Goal: Entertainment & Leisure: Consume media (video, audio)

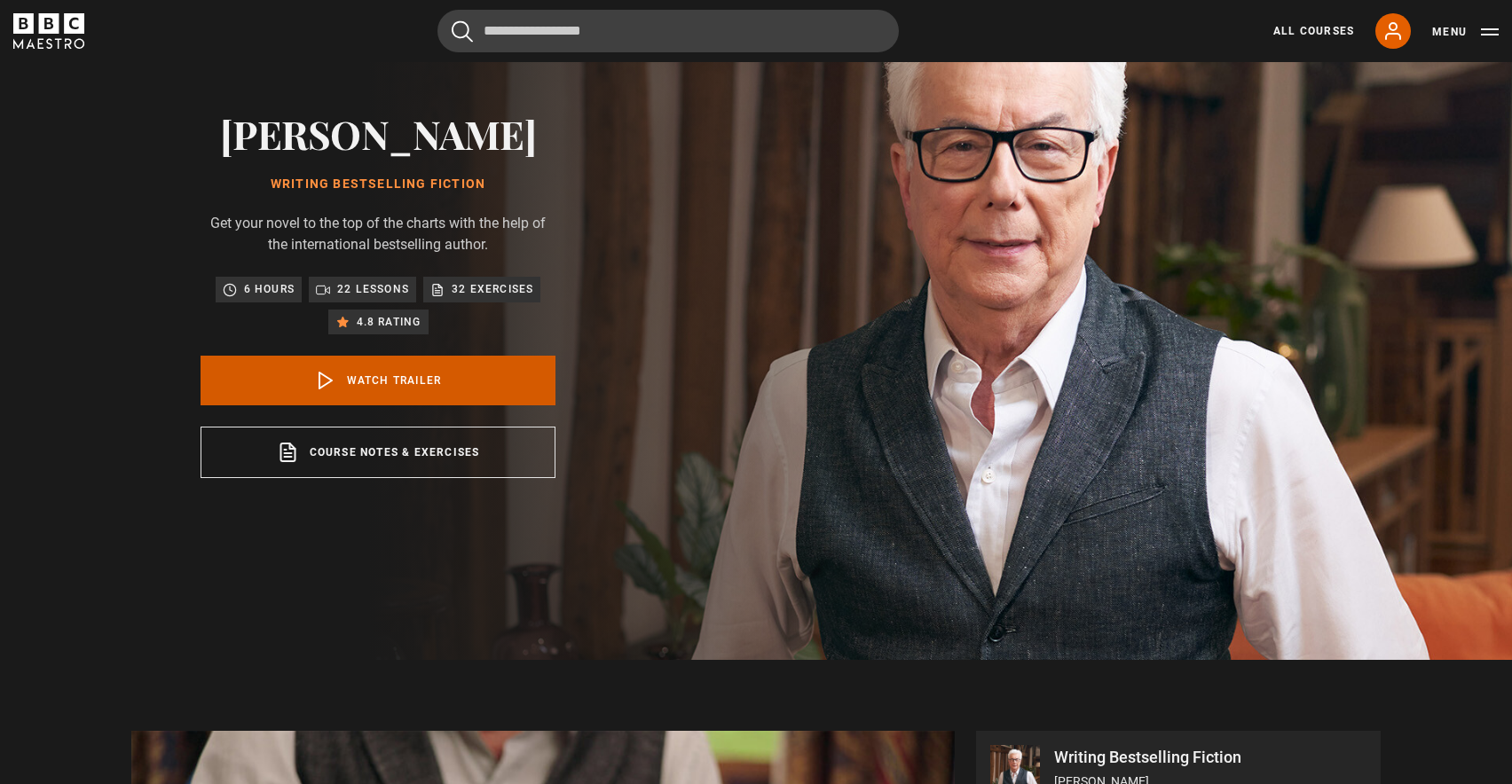
click at [362, 374] on link "Watch Trailer" at bounding box center [377, 380] width 355 height 49
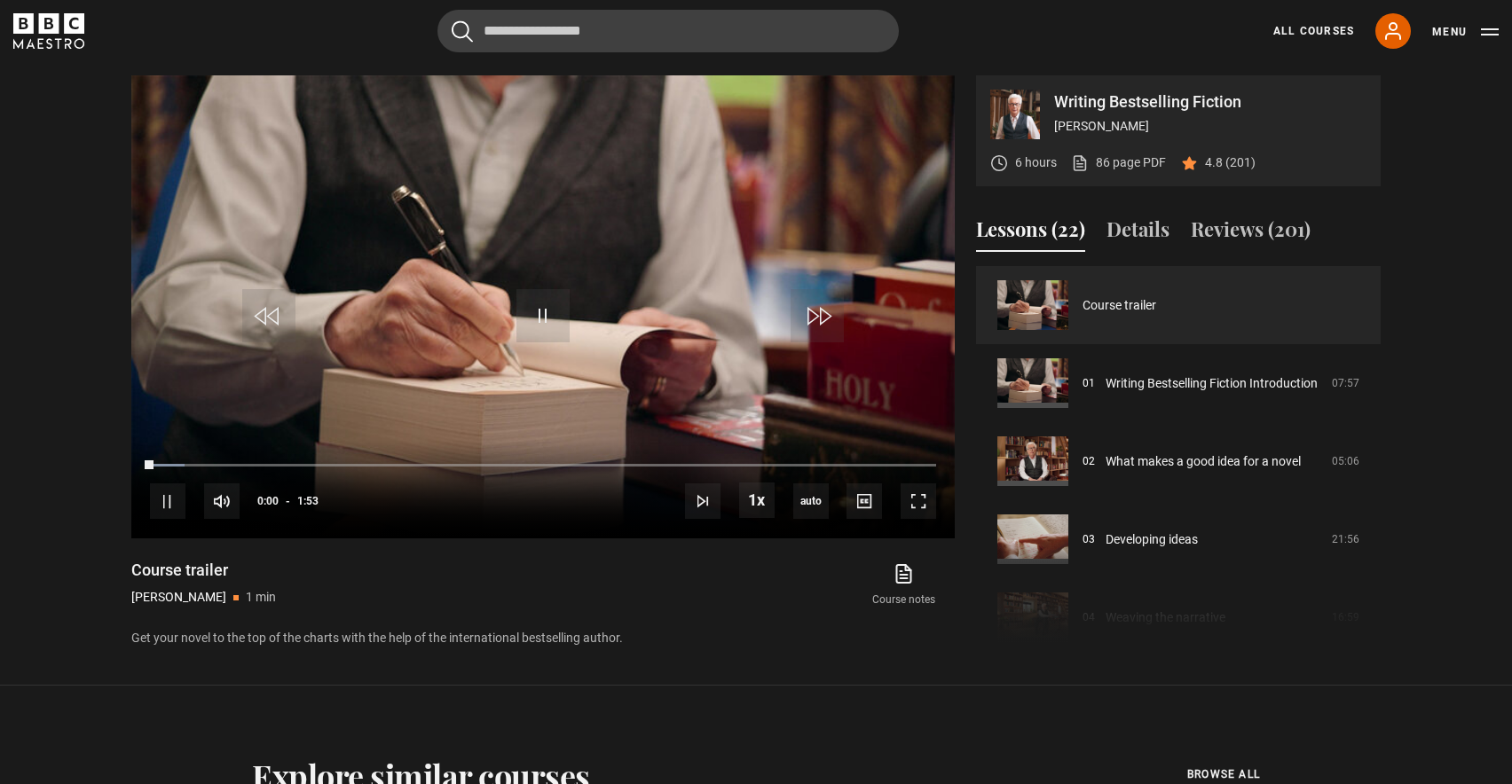
scroll to position [793, 0]
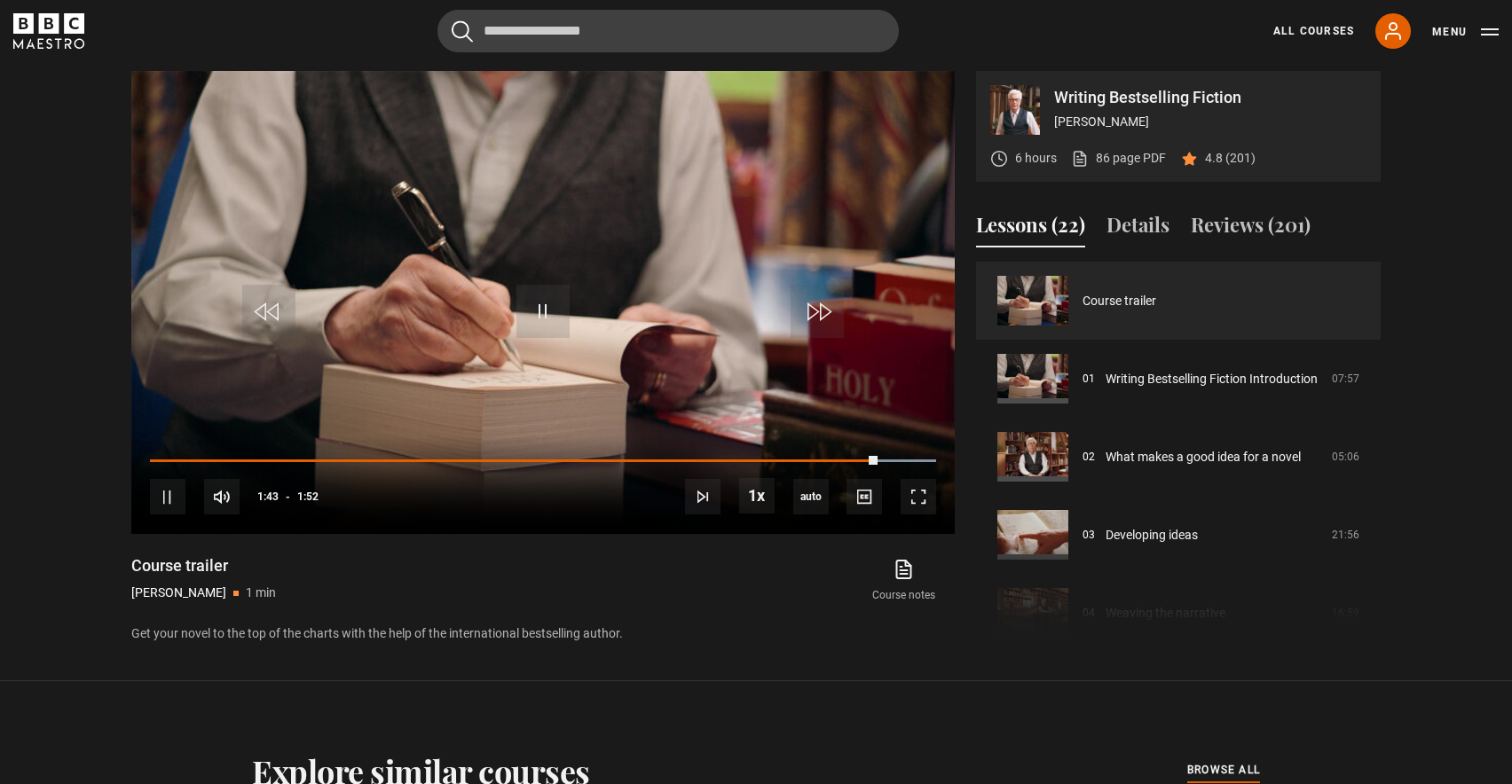
click at [39, 28] on icon "BBC Maestro" at bounding box center [48, 31] width 71 height 36
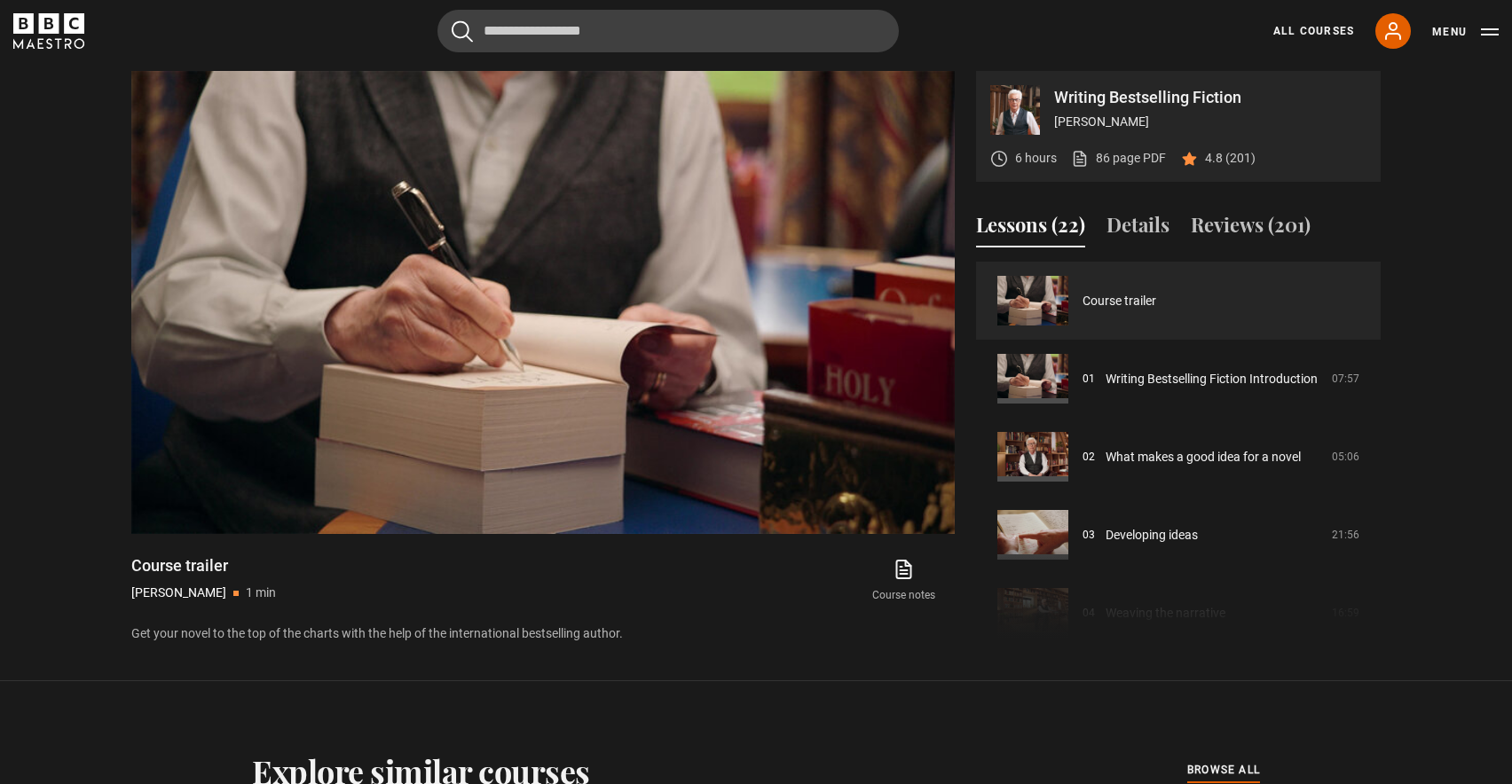
click at [48, 31] on icon "BBC Maestro" at bounding box center [49, 23] width 21 height 21
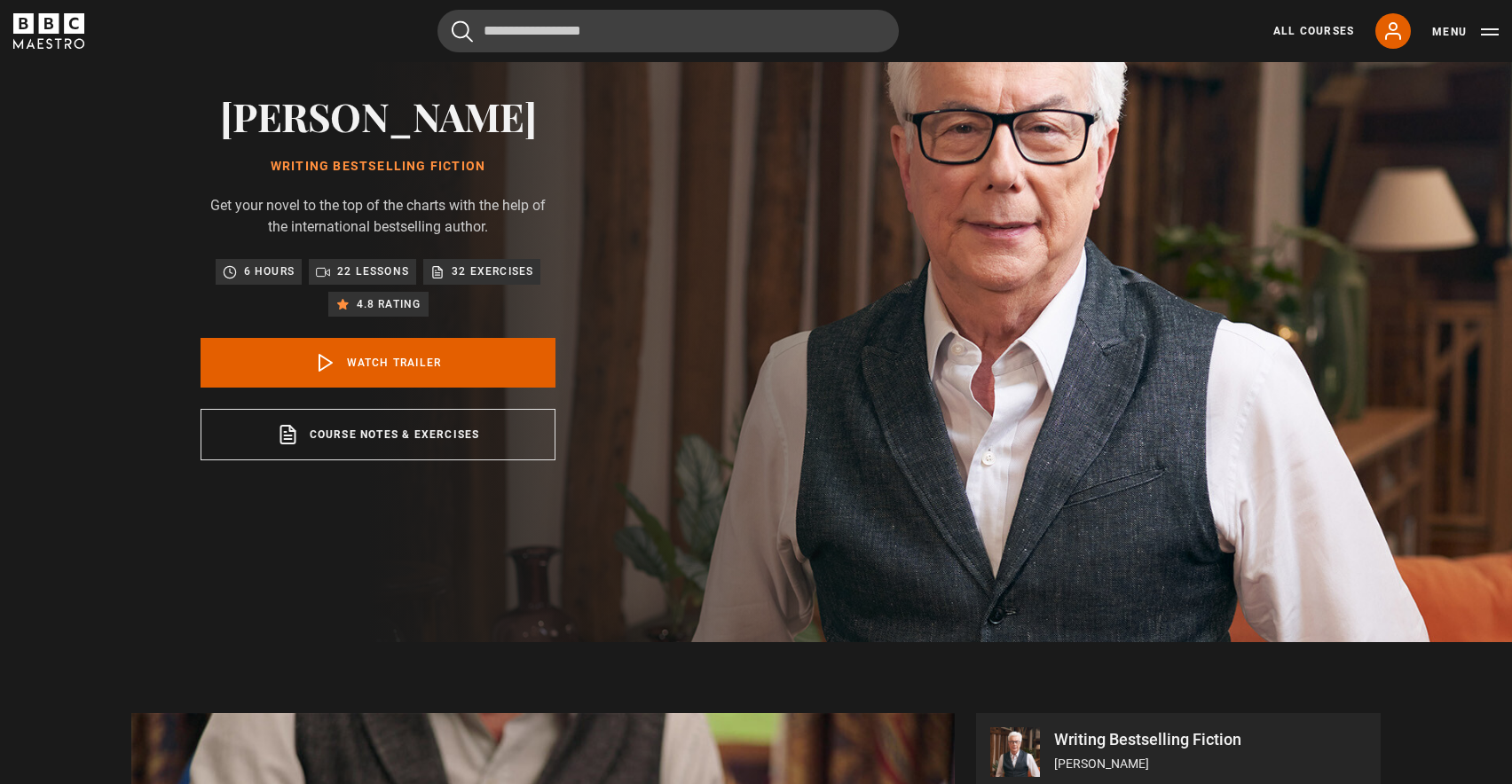
scroll to position [0, 0]
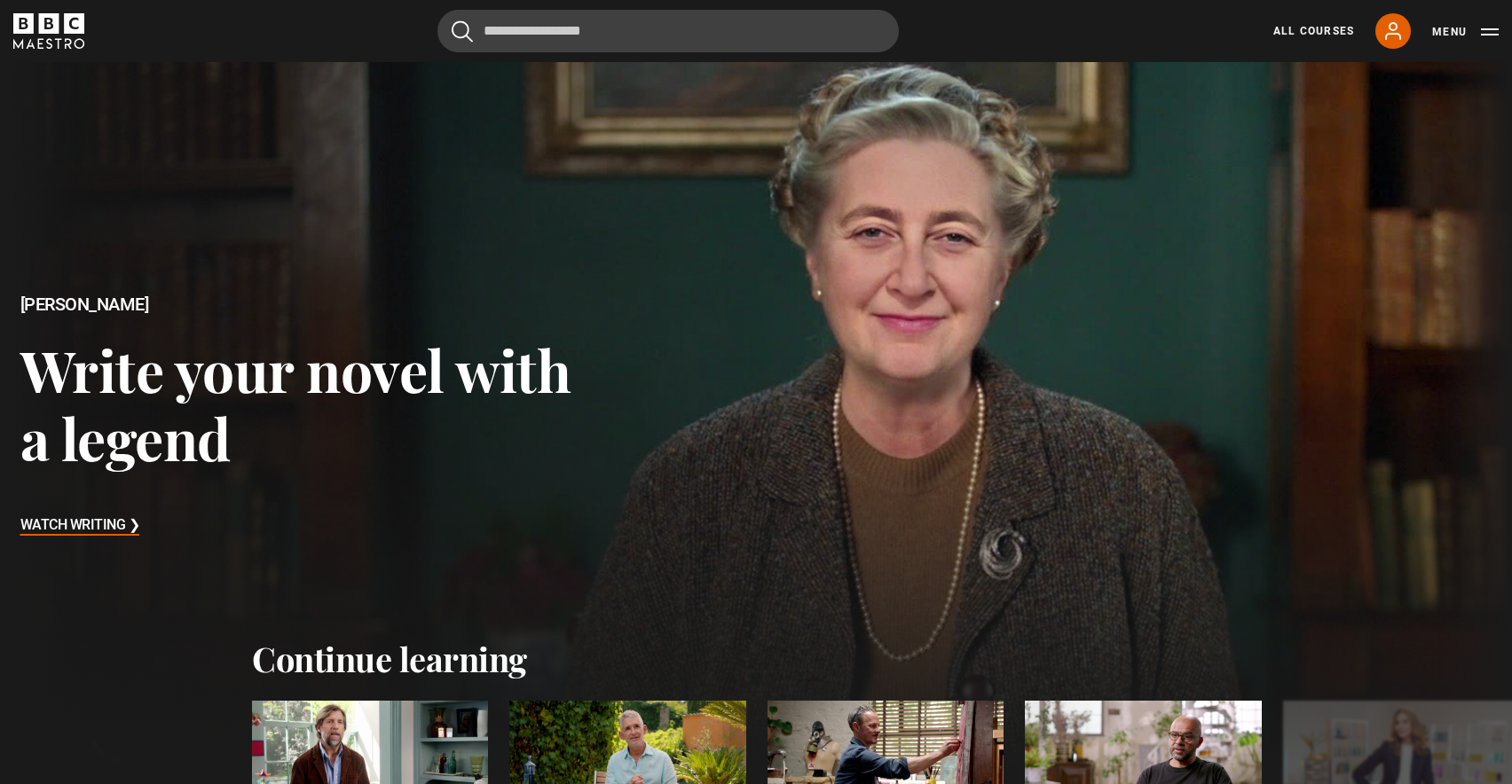
click at [40, 29] on icon "BBC Maestro" at bounding box center [49, 23] width 21 height 21
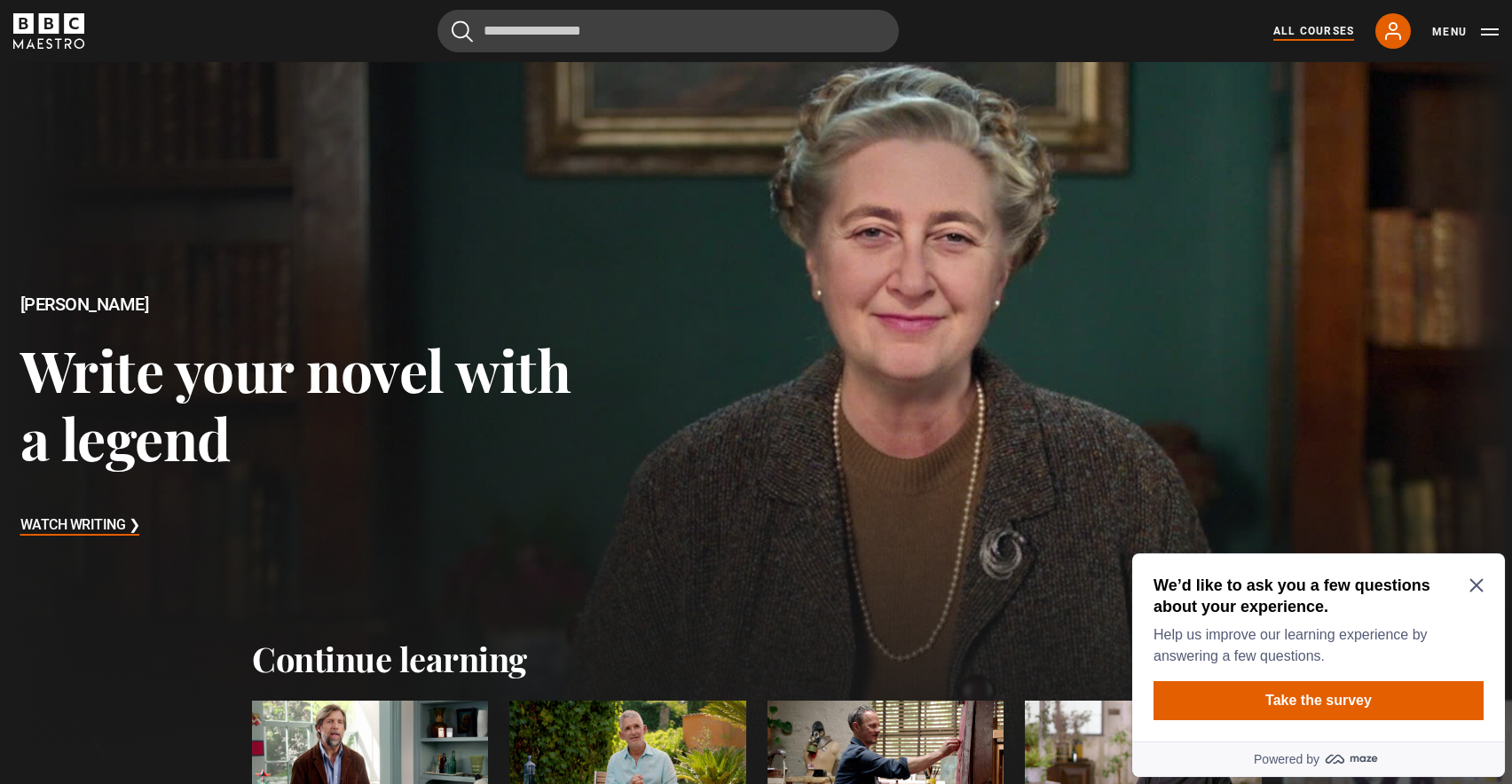
click at [1307, 31] on link "All Courses" at bounding box center [1313, 31] width 81 height 16
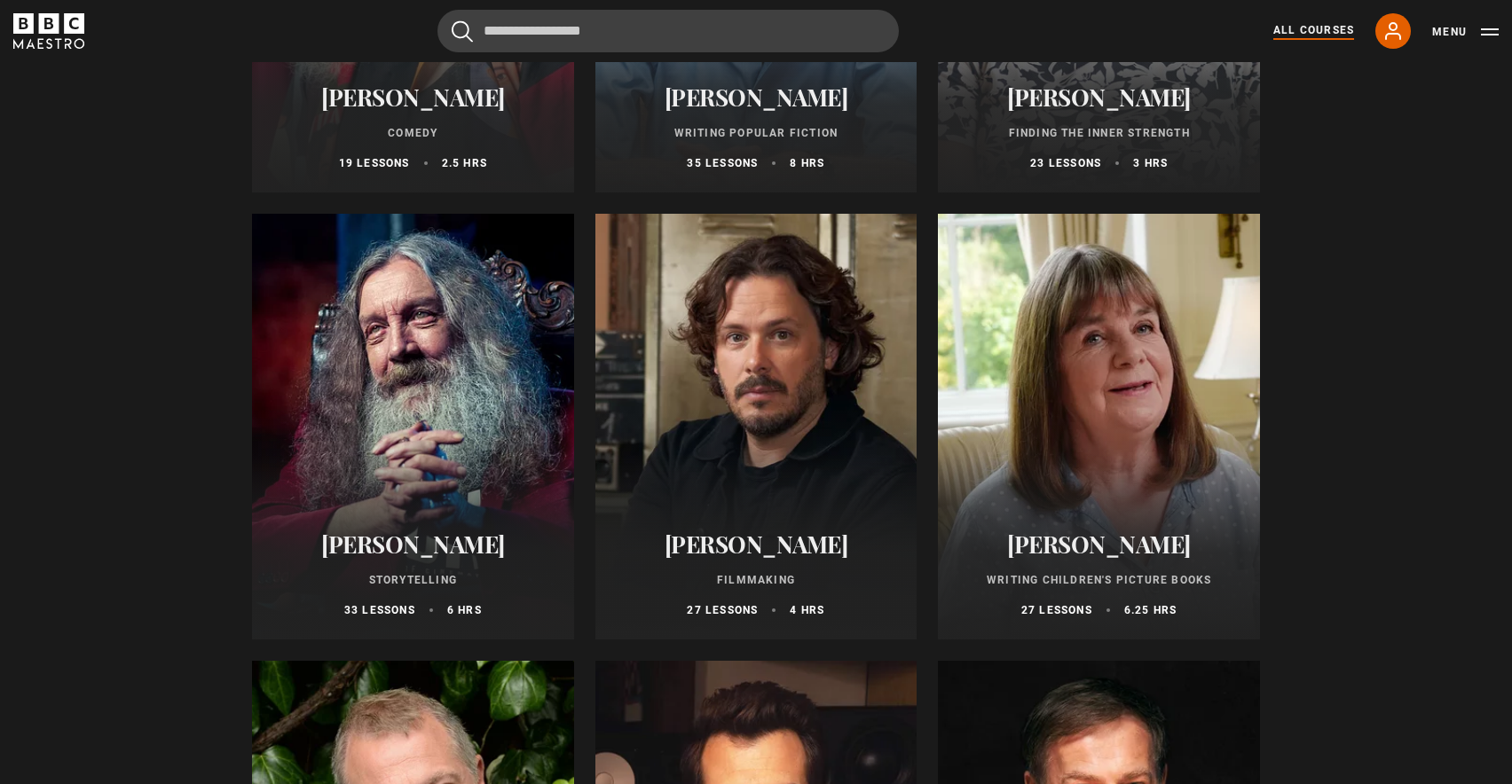
scroll to position [4565, 0]
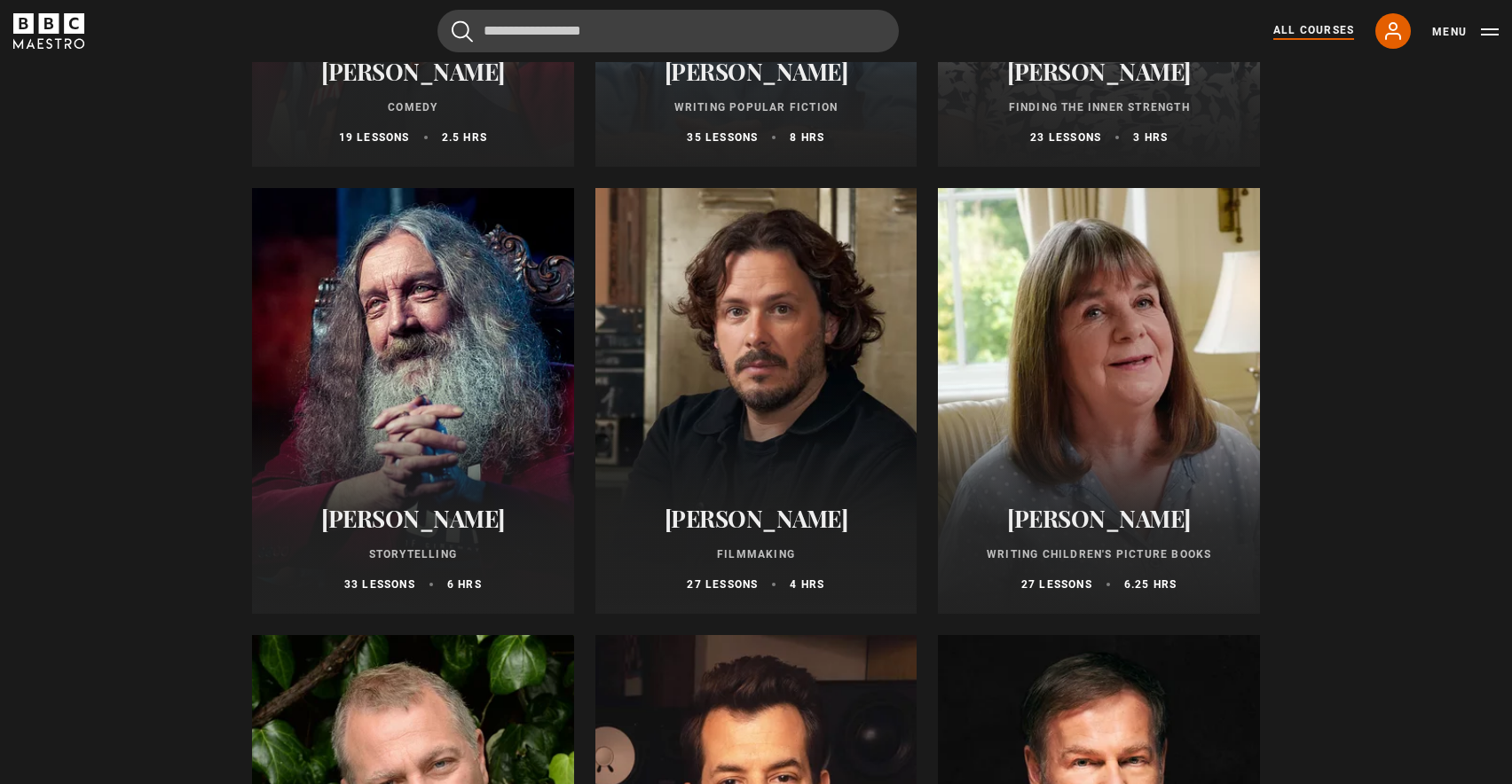
click at [456, 371] on div at bounding box center [413, 400] width 322 height 426
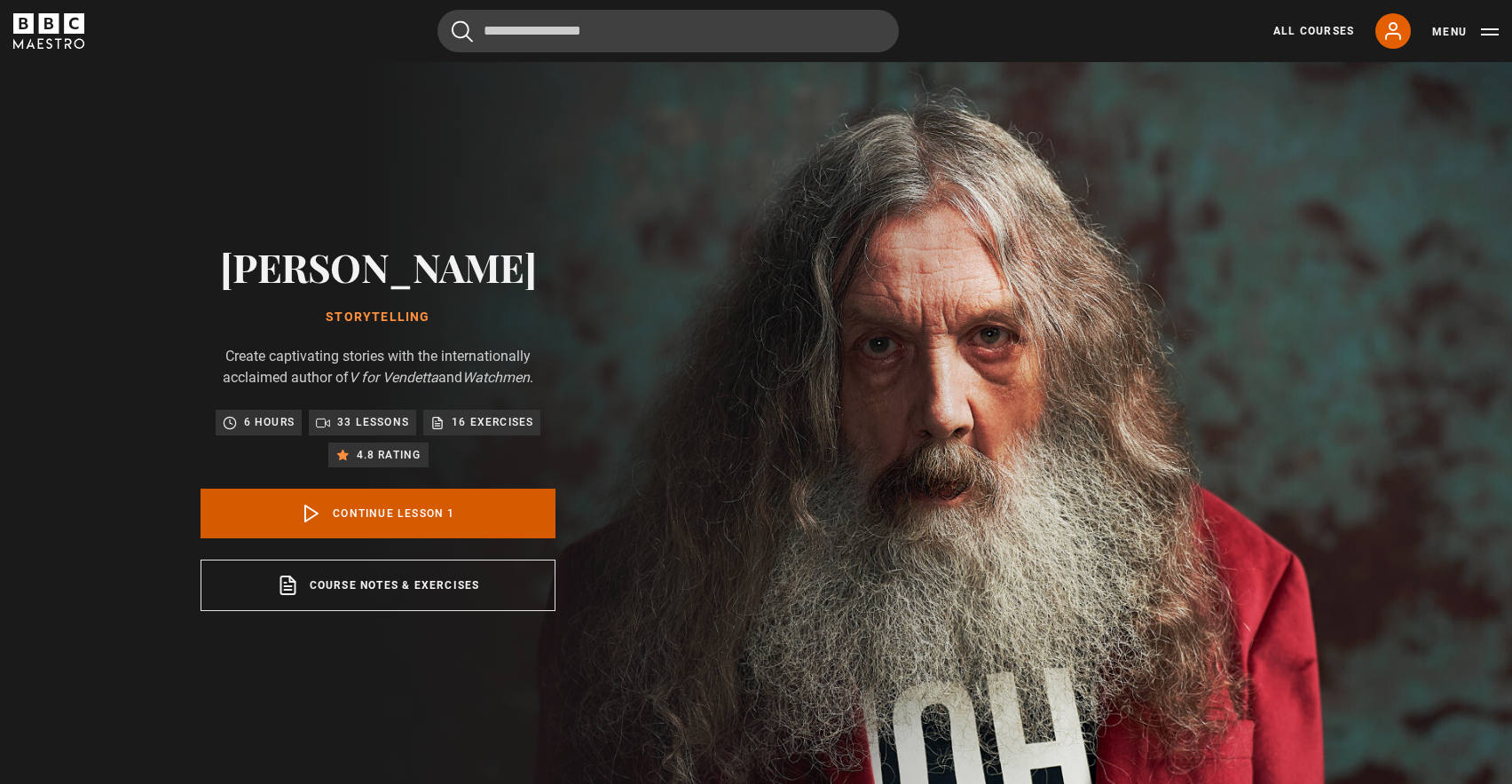
click at [367, 510] on link "Continue lesson 1" at bounding box center [377, 513] width 355 height 49
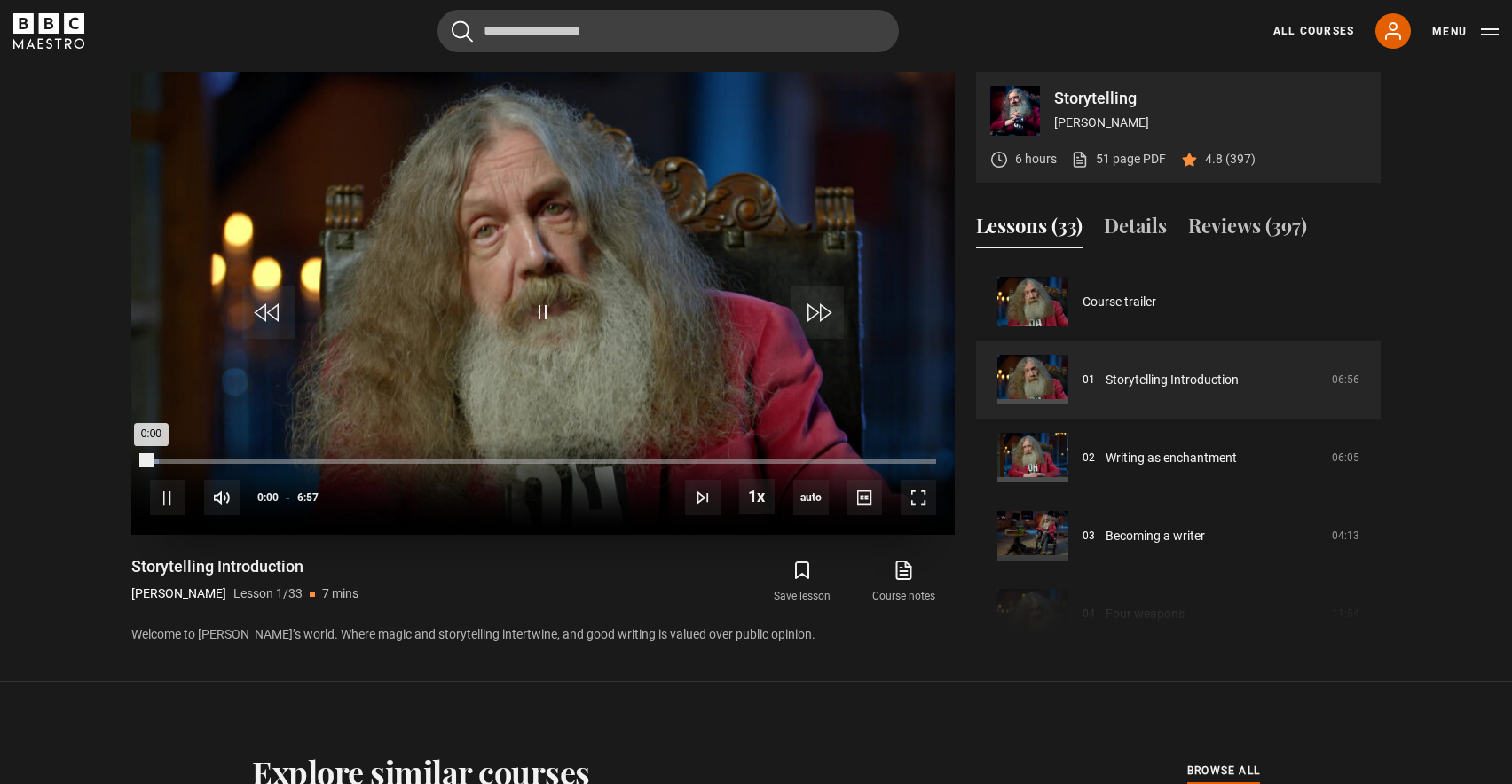
scroll to position [793, 0]
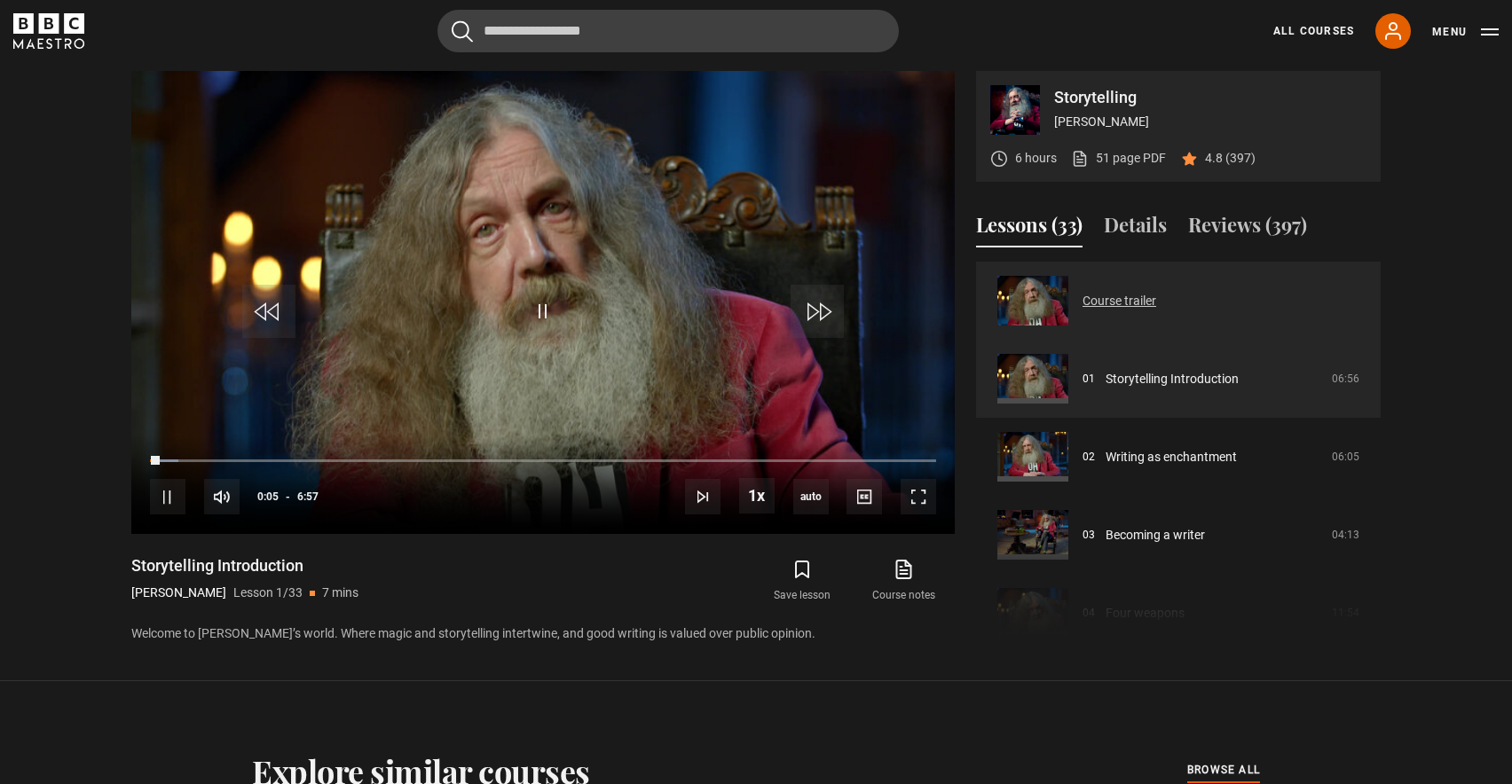
click at [1106, 292] on link "Course trailer" at bounding box center [1119, 301] width 74 height 19
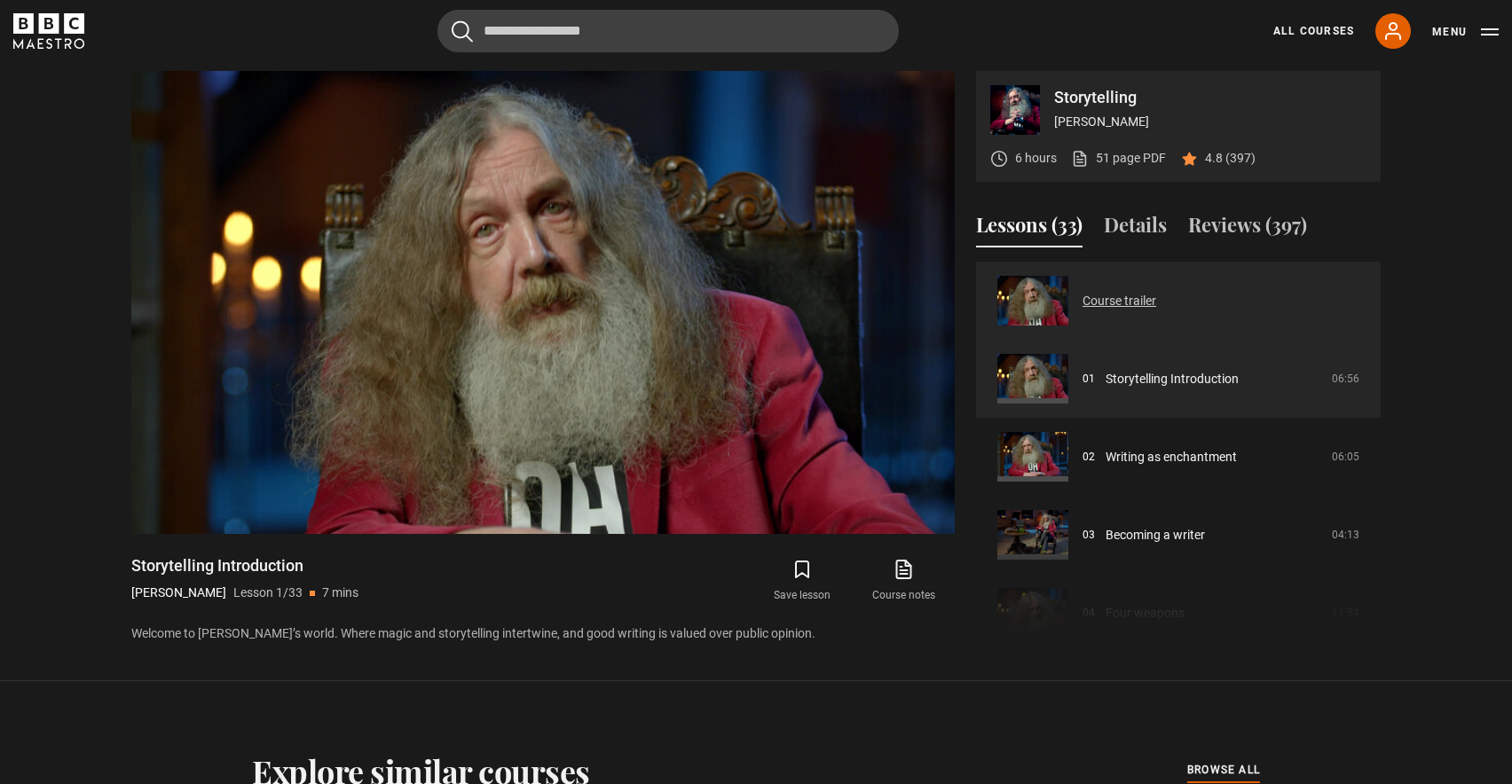
click at [1135, 297] on link "Course trailer" at bounding box center [1119, 301] width 74 height 19
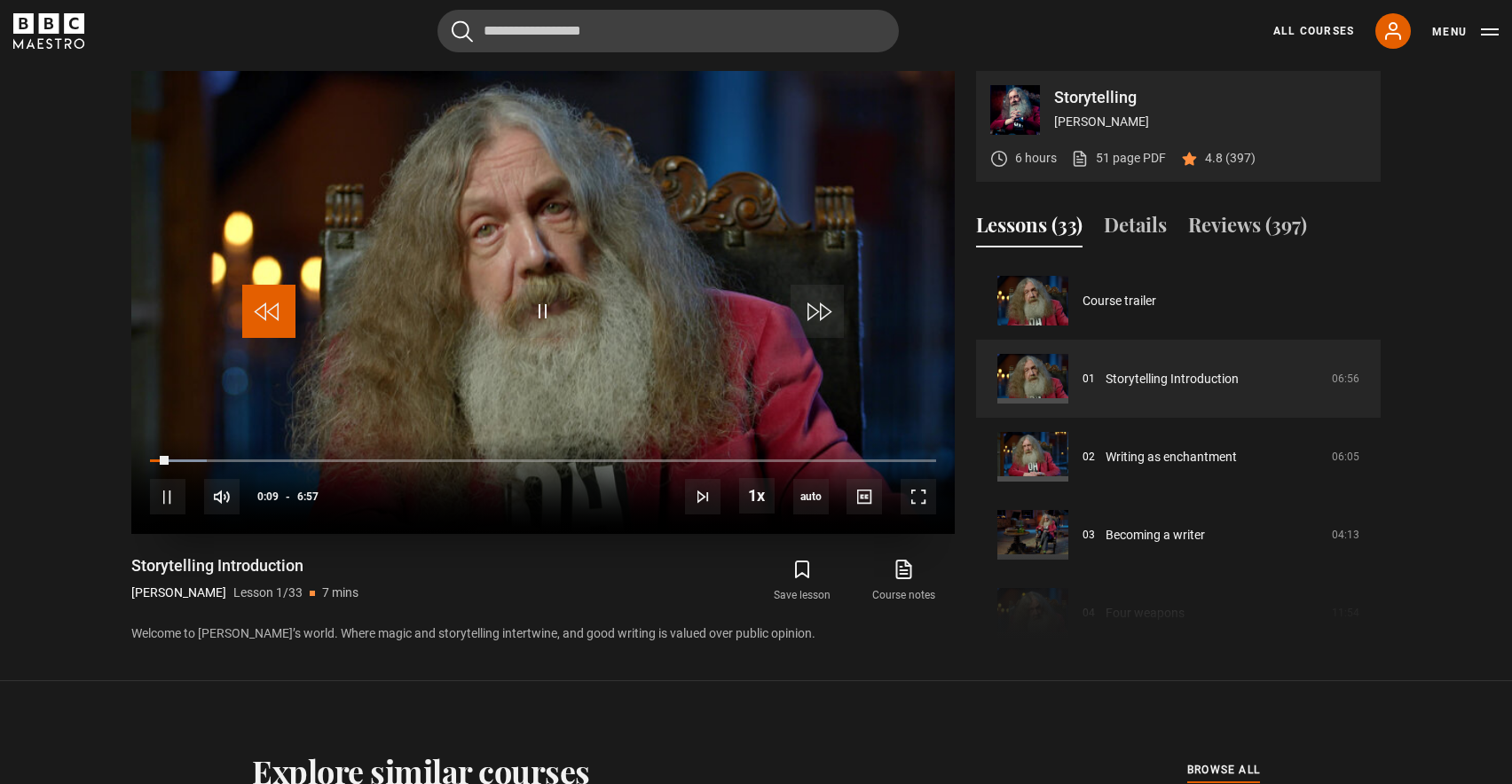
click at [268, 305] on span "Video Player" at bounding box center [269, 311] width 53 height 53
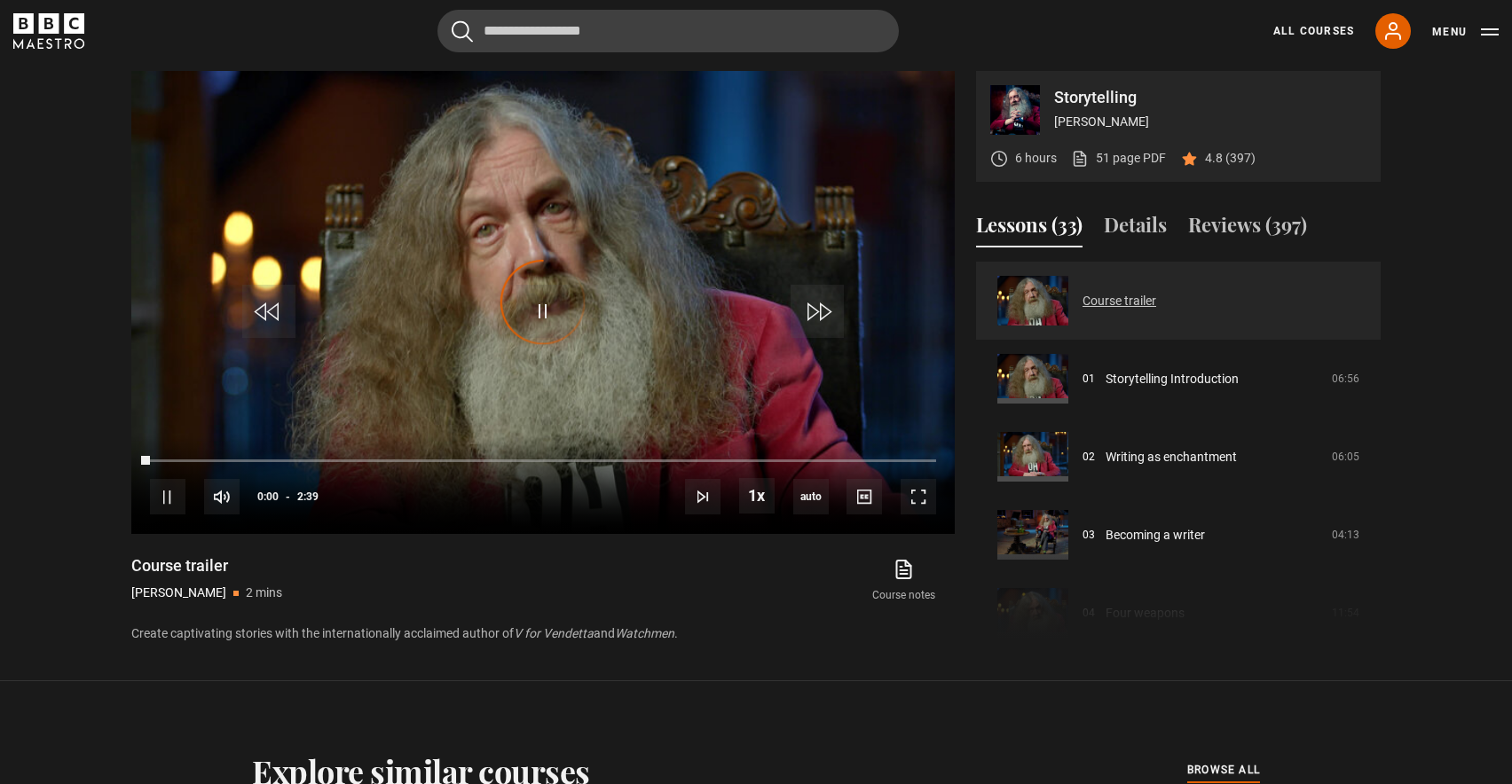
click at [1156, 292] on link "Course trailer" at bounding box center [1119, 301] width 74 height 19
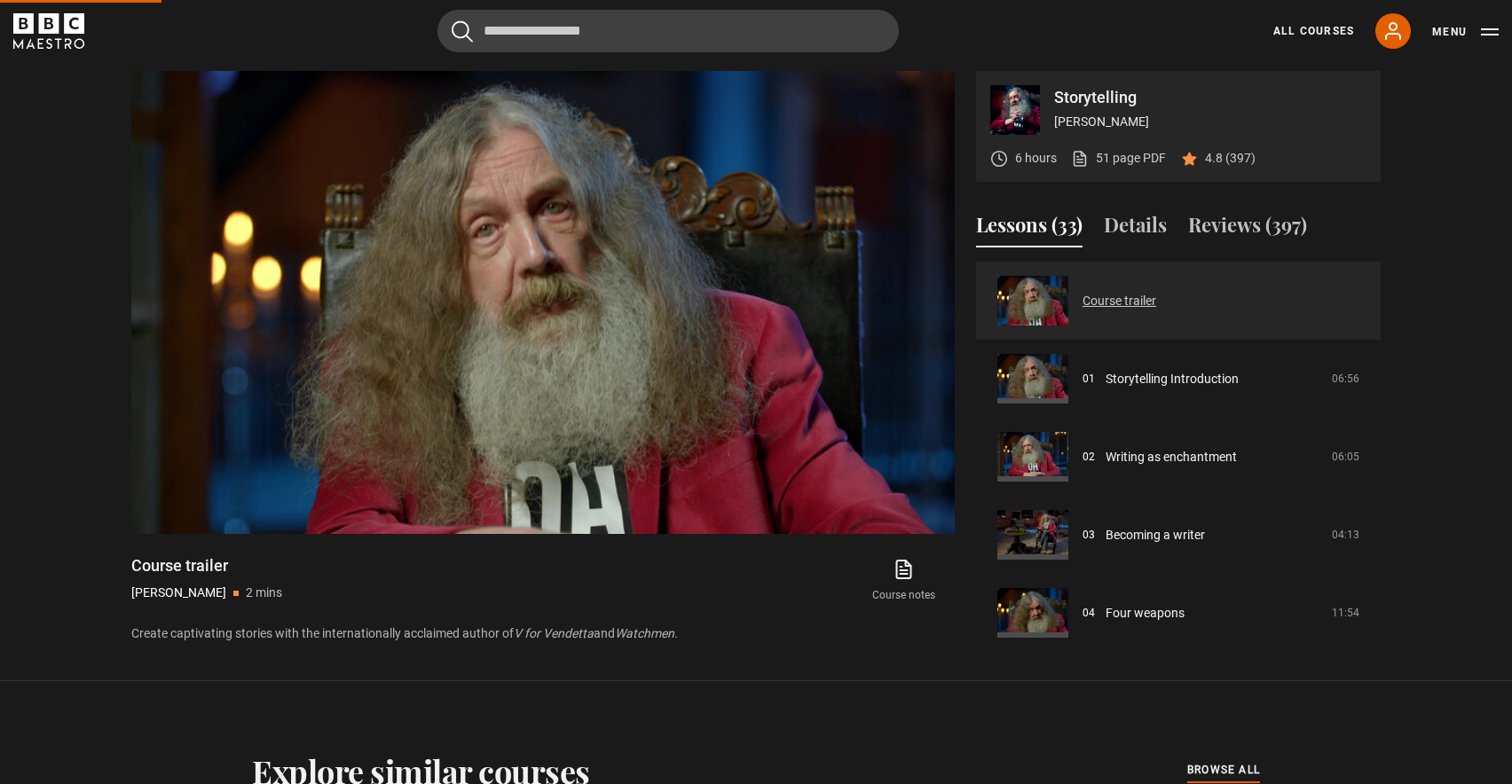
click at [1156, 292] on link "Course trailer" at bounding box center [1119, 301] width 74 height 19
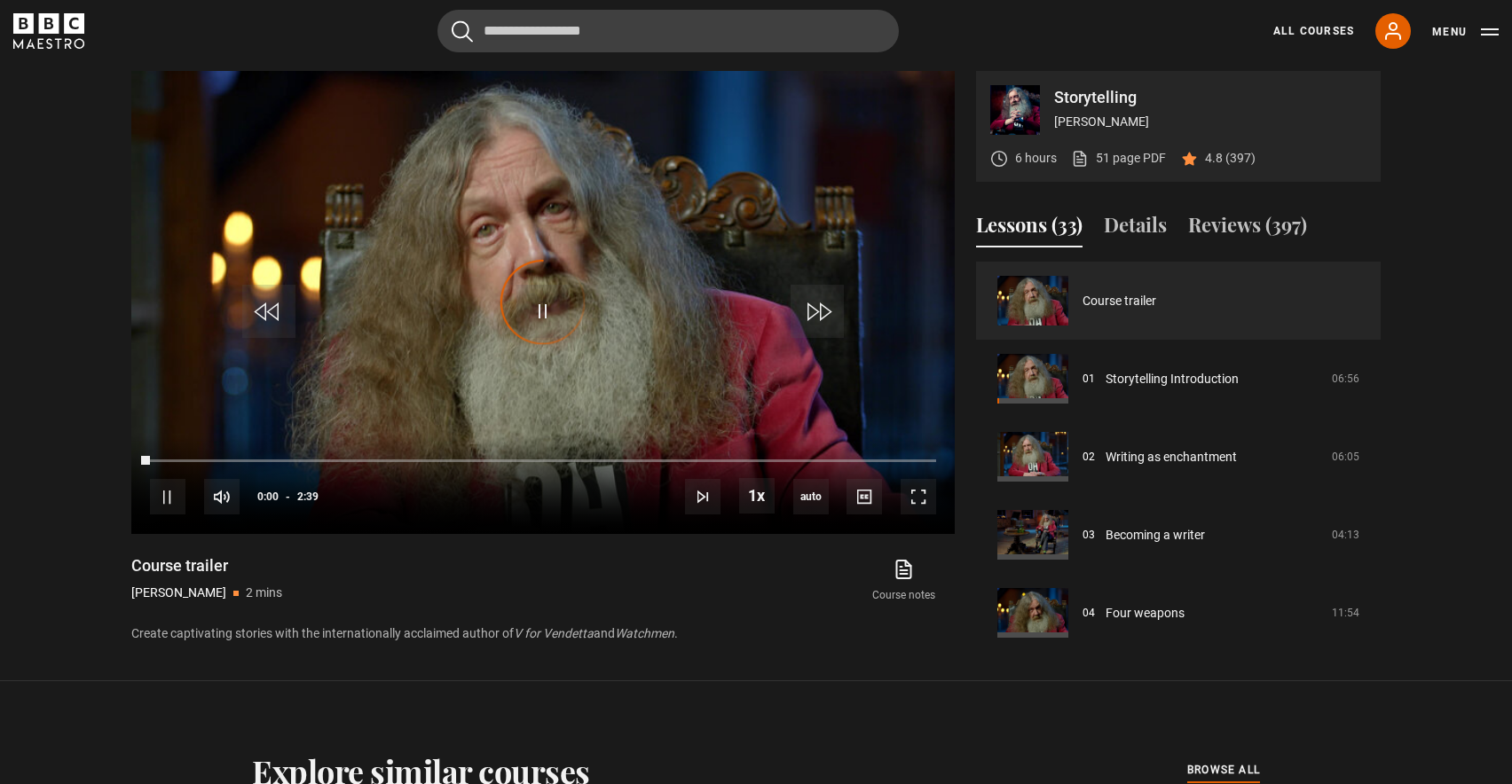
click at [1156, 292] on link "Course trailer" at bounding box center [1119, 301] width 74 height 19
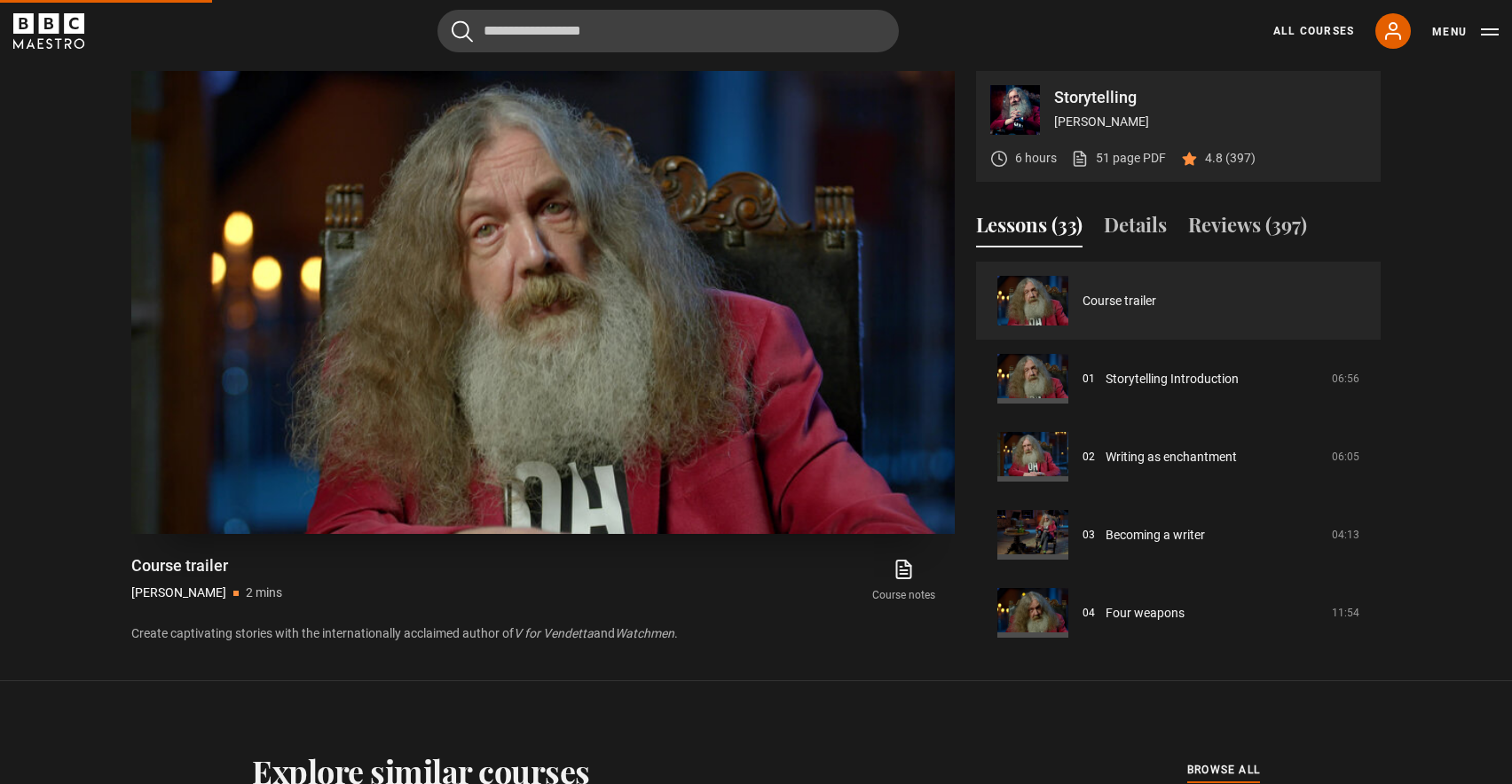
click at [524, 359] on video-js at bounding box center [543, 302] width 824 height 463
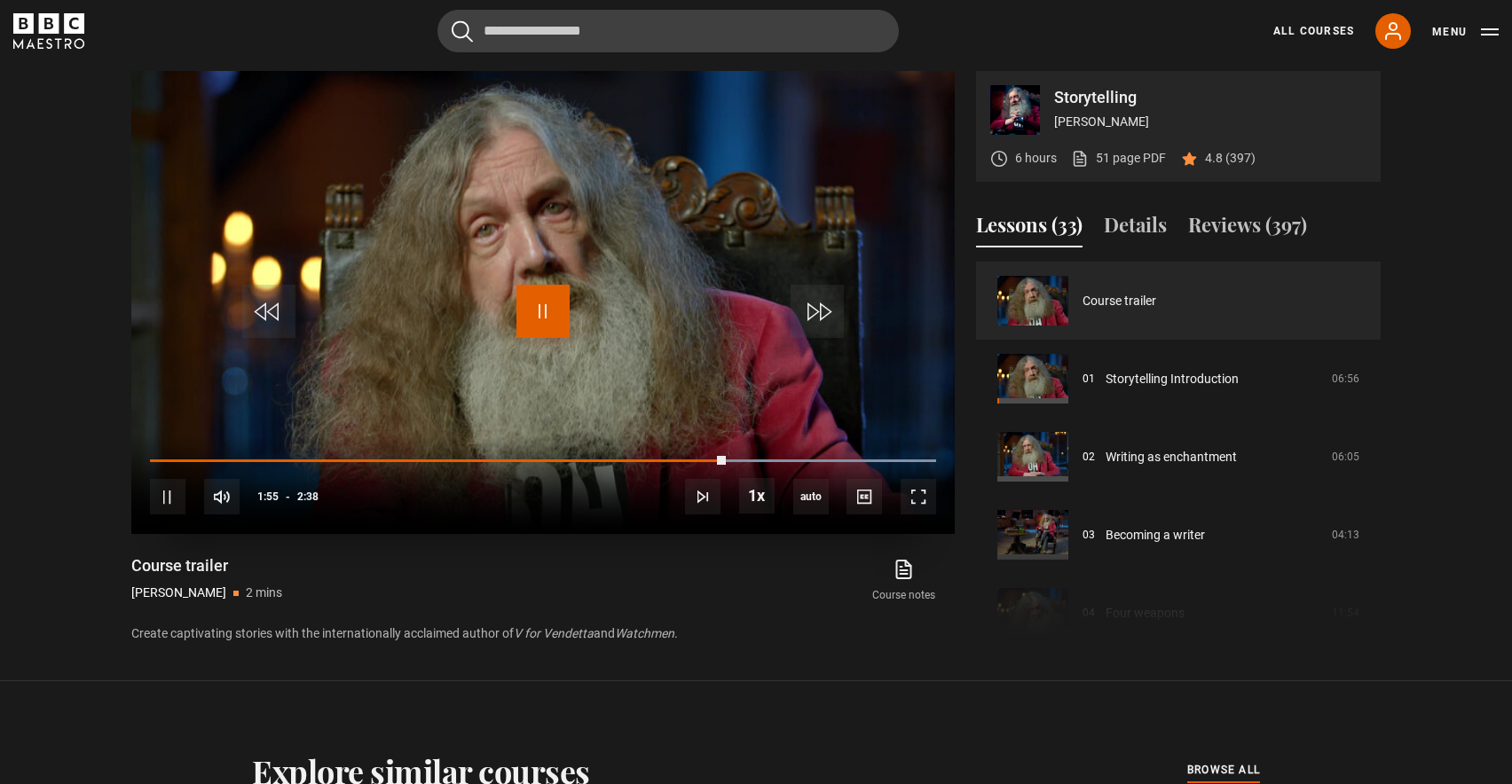
click at [546, 307] on span "Video Player" at bounding box center [543, 311] width 53 height 53
